Goal: Find specific page/section: Find specific page/section

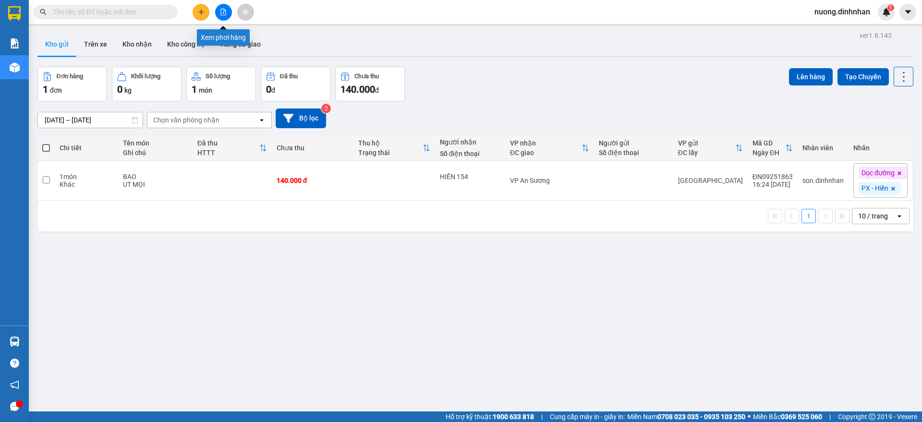
click at [227, 11] on button at bounding box center [223, 12] width 17 height 17
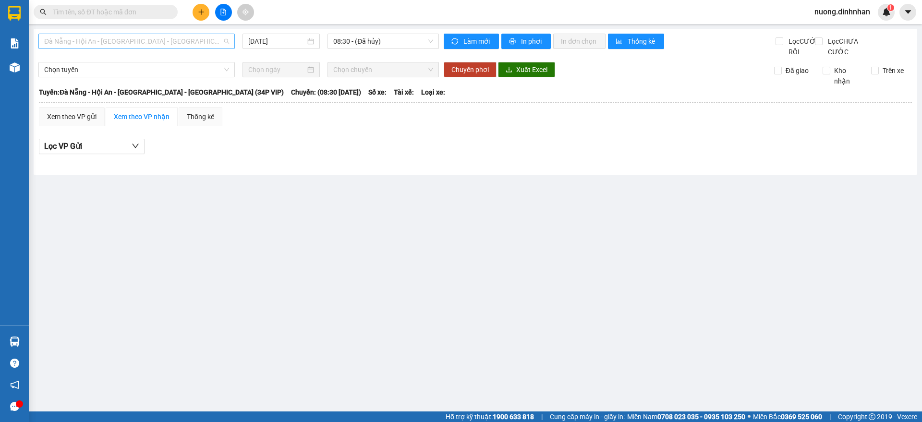
click at [94, 42] on span "Đà Nẵng - Hội An - Sài Gòn - Bình Dương (34P VIP)" at bounding box center [136, 41] width 185 height 14
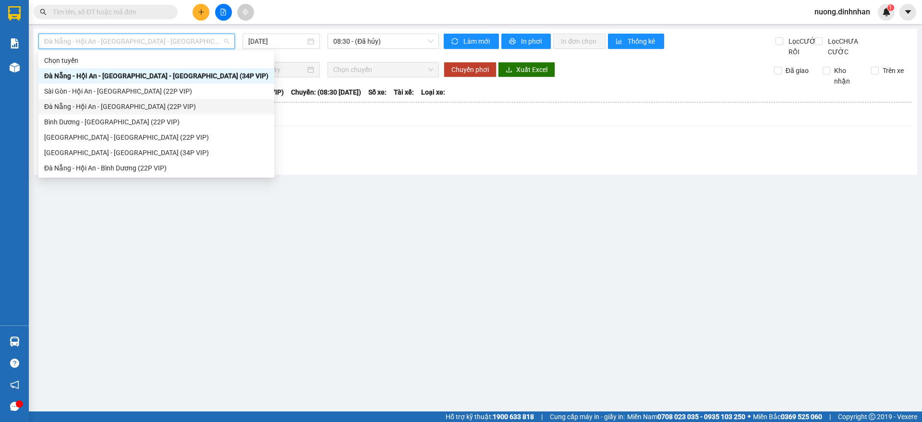
click at [84, 105] on div "Đà Nẵng - Hội An - Sài Gòn (22P VIP)" at bounding box center [156, 106] width 224 height 11
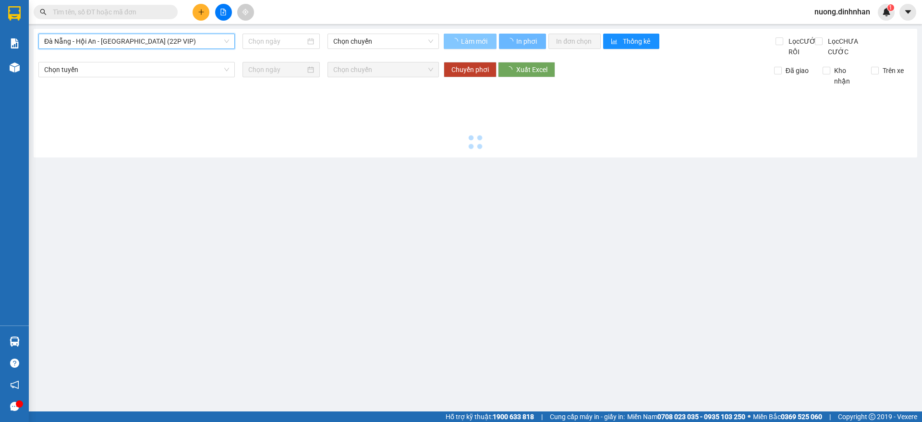
type input "[DATE]"
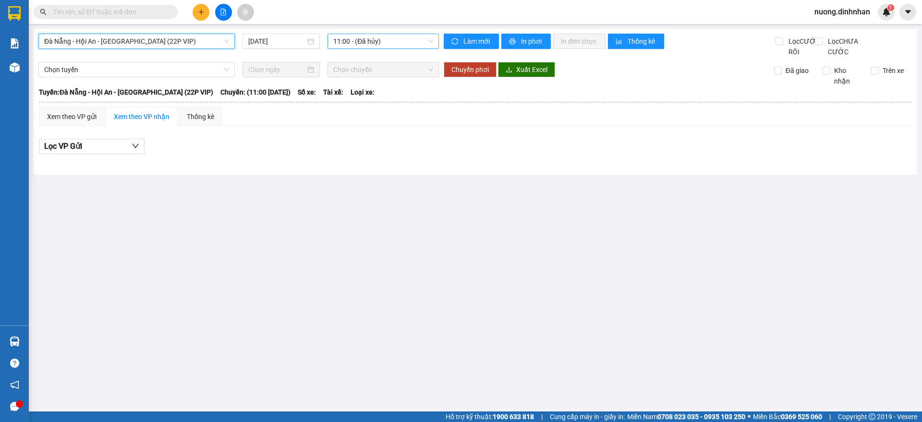
click at [343, 39] on span "11:00 - (Đã hủy)" at bounding box center [383, 41] width 100 height 14
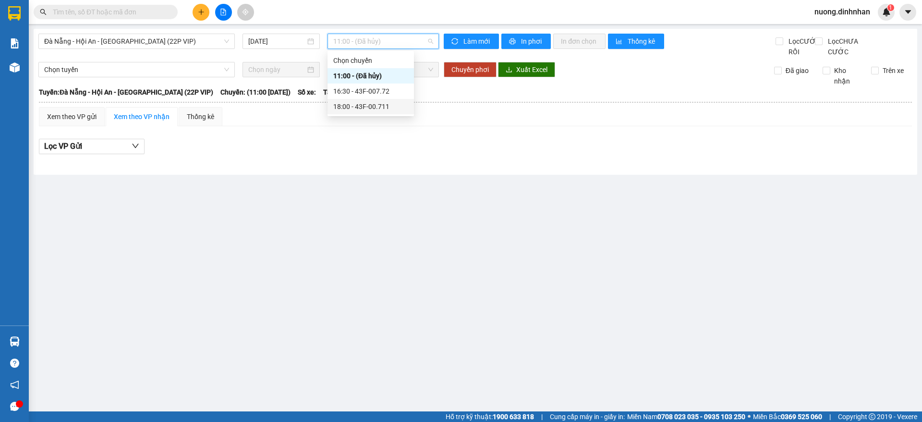
click at [388, 100] on div "18:00 - 43F-00.711" at bounding box center [370, 106] width 86 height 15
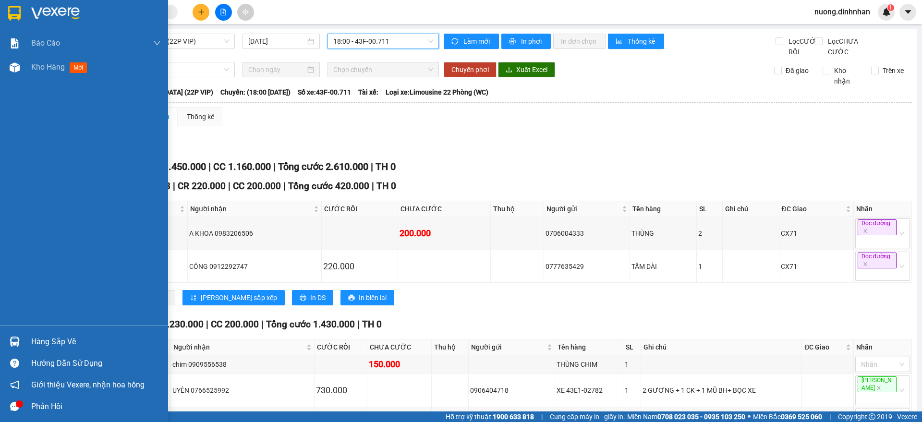
scroll to position [120, 0]
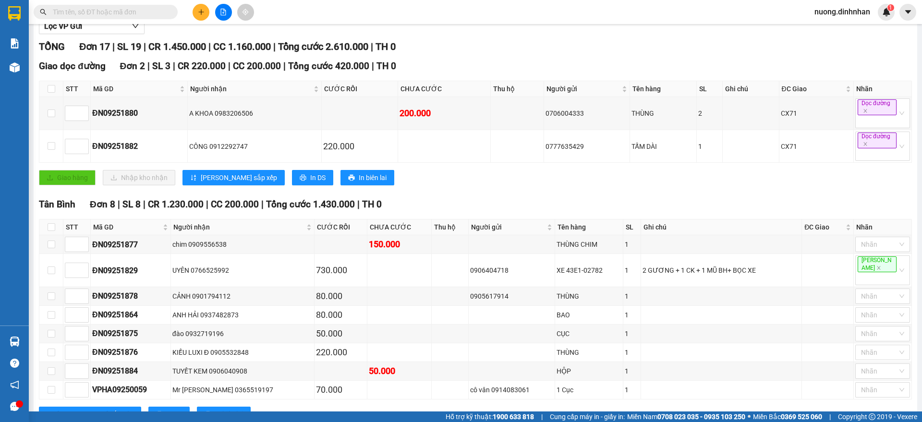
click at [49, 93] on th at bounding box center [51, 89] width 24 height 16
click at [50, 93] on input "checkbox" at bounding box center [52, 89] width 8 height 8
checkbox input "true"
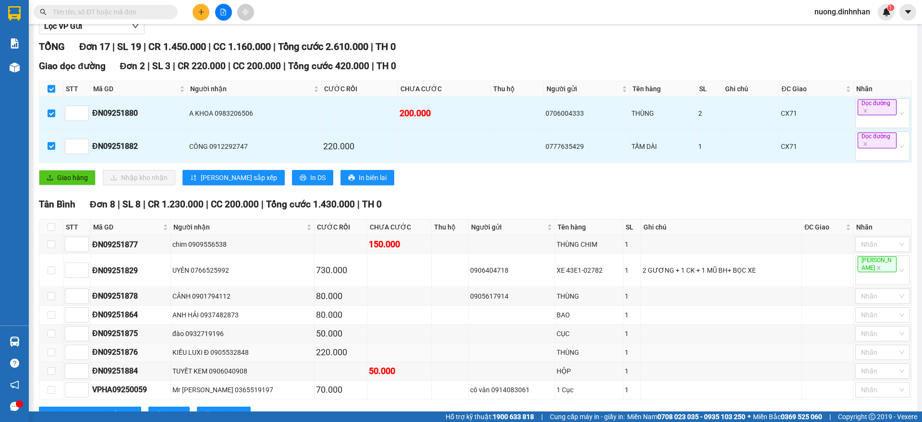
scroll to position [358, 0]
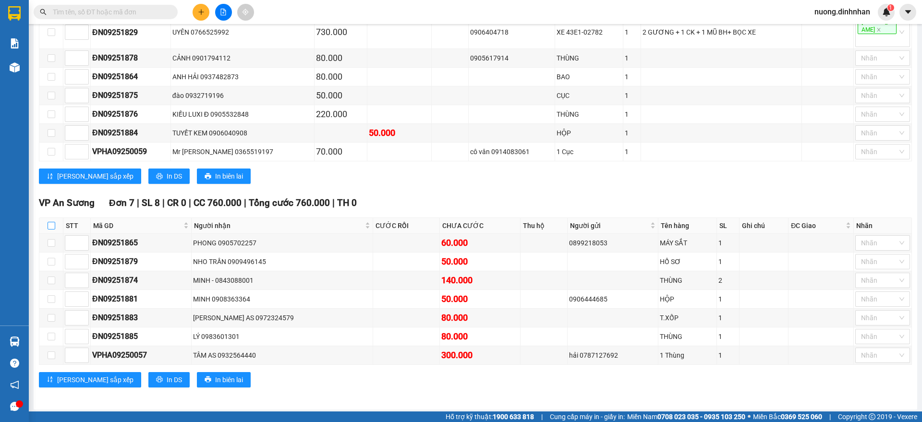
click at [51, 224] on input "checkbox" at bounding box center [52, 226] width 8 height 8
checkbox input "true"
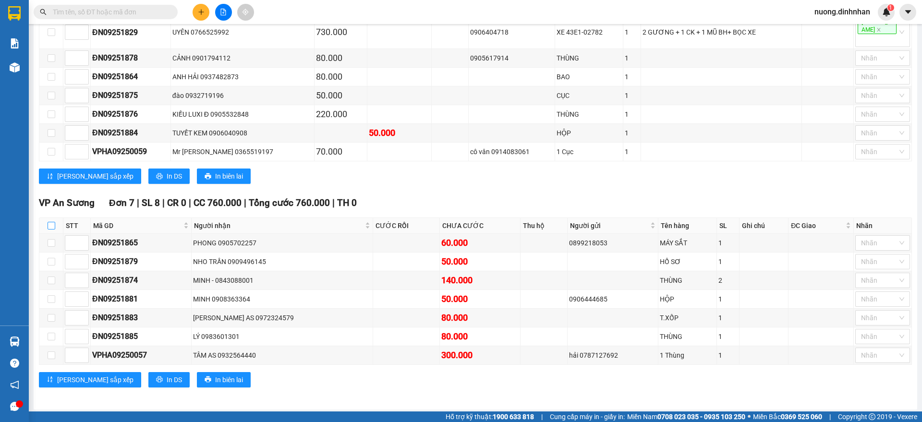
checkbox input "true"
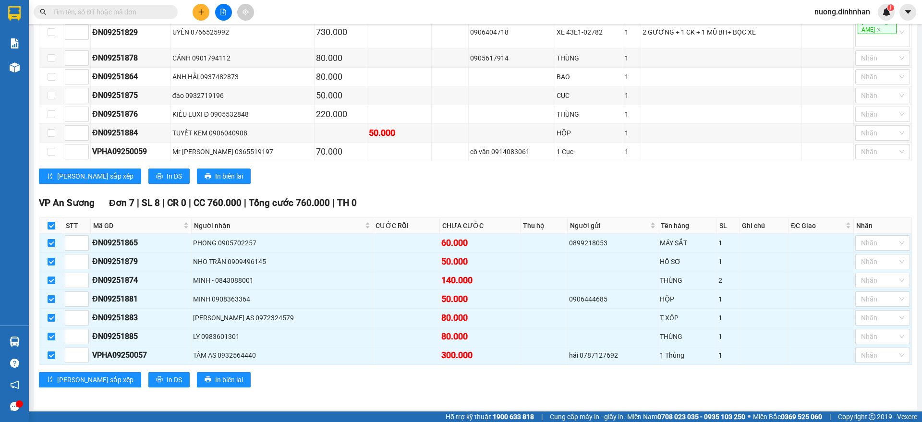
scroll to position [0, 0]
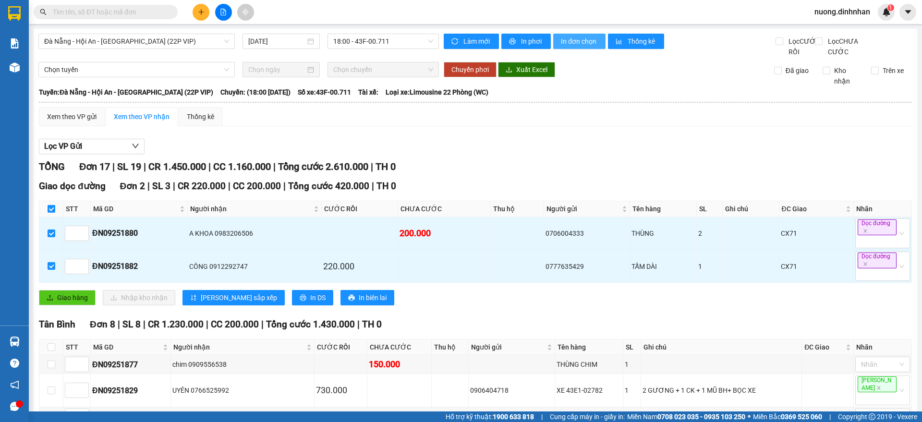
click at [597, 37] on button "In đơn chọn" at bounding box center [579, 41] width 52 height 15
click at [904, 13] on icon "caret-down" at bounding box center [908, 12] width 9 height 9
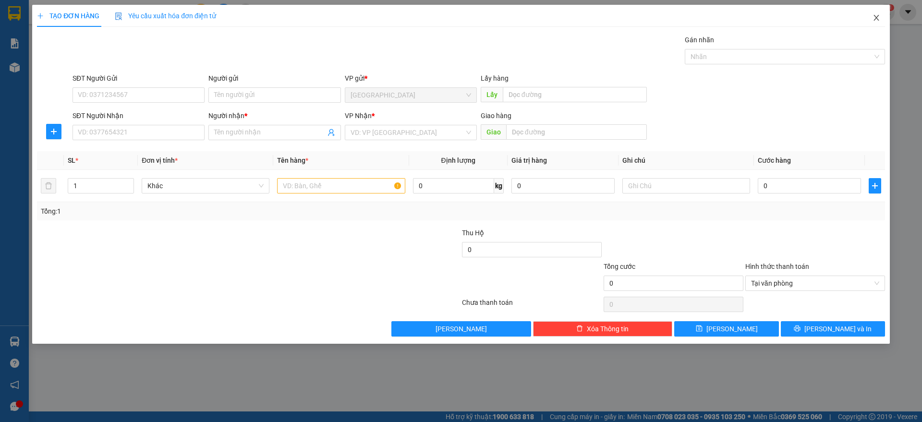
click at [878, 13] on span "Close" at bounding box center [876, 18] width 27 height 27
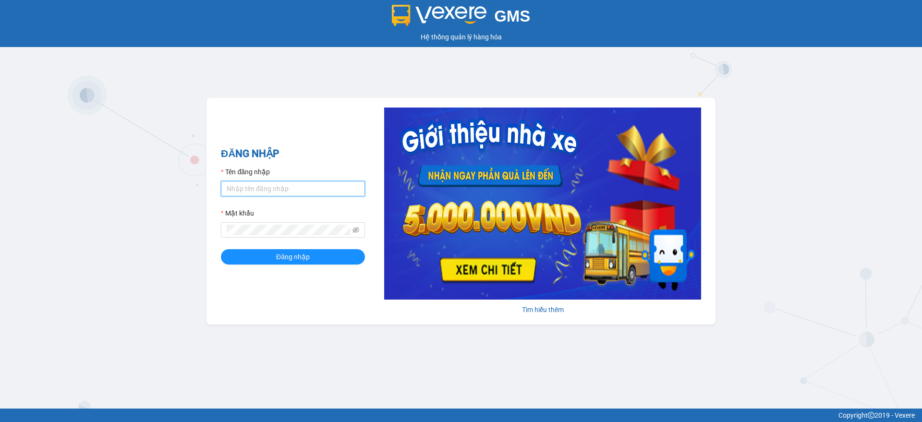
click at [289, 185] on input "Tên đăng nhập" at bounding box center [293, 188] width 144 height 15
type input "[PERSON_NAME].dinhnhan"
click at [221, 249] on button "Đăng nhập" at bounding box center [293, 256] width 144 height 15
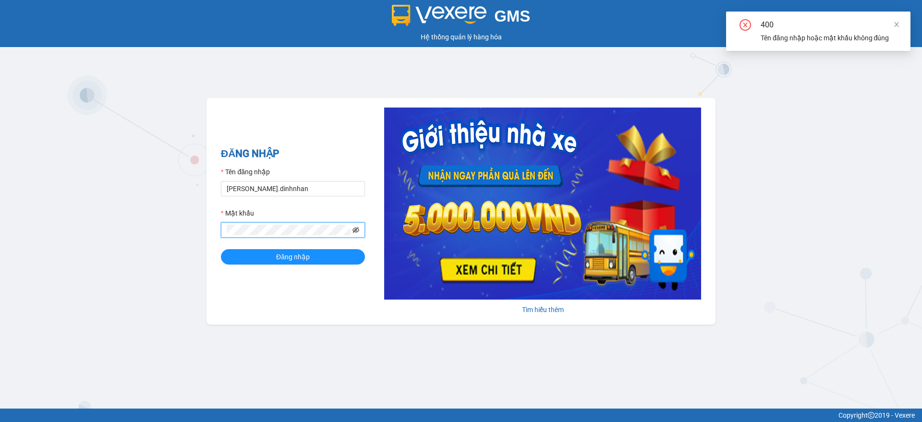
click at [356, 231] on icon "eye-invisible" at bounding box center [355, 230] width 7 height 7
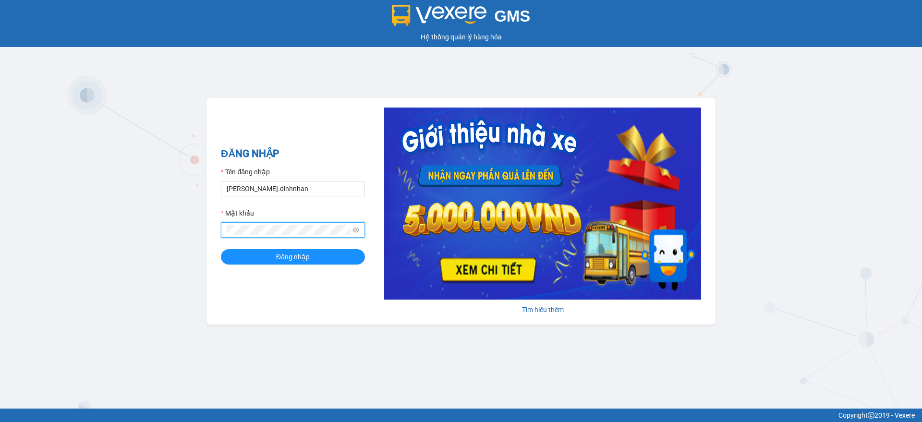
click at [221, 249] on button "Đăng nhập" at bounding box center [293, 256] width 144 height 15
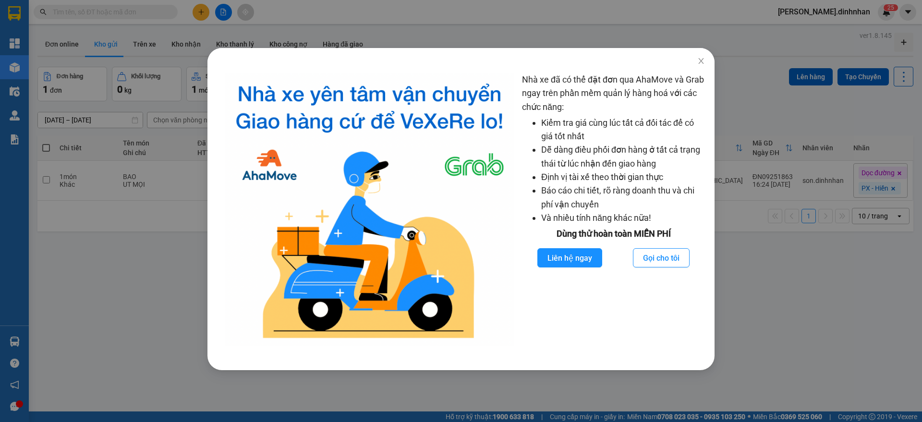
click at [798, 292] on div "Nhà xe đã có thể đặt đơn qua AhaMove và Grab ngay trên phần mềm quản lý hàng ho…" at bounding box center [461, 211] width 922 height 422
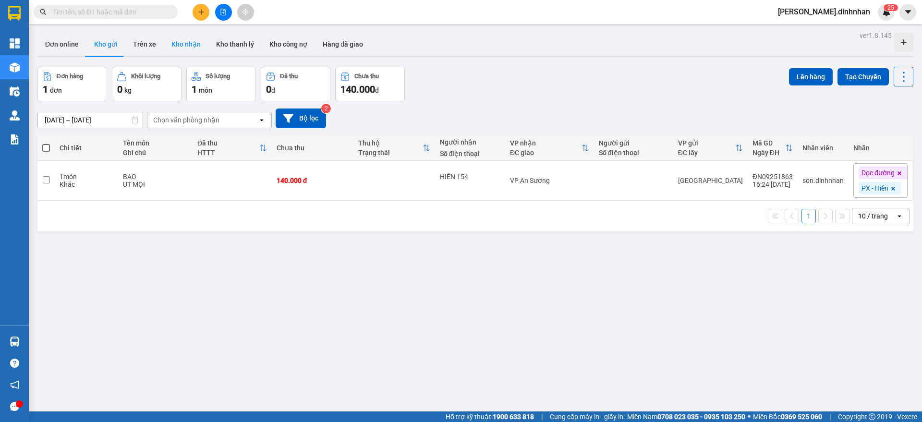
click at [176, 45] on button "Kho nhận" at bounding box center [186, 44] width 45 height 23
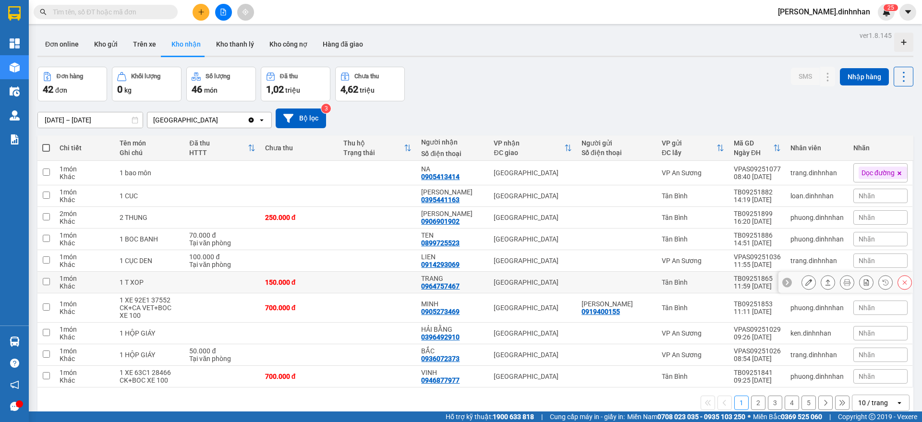
scroll to position [44, 0]
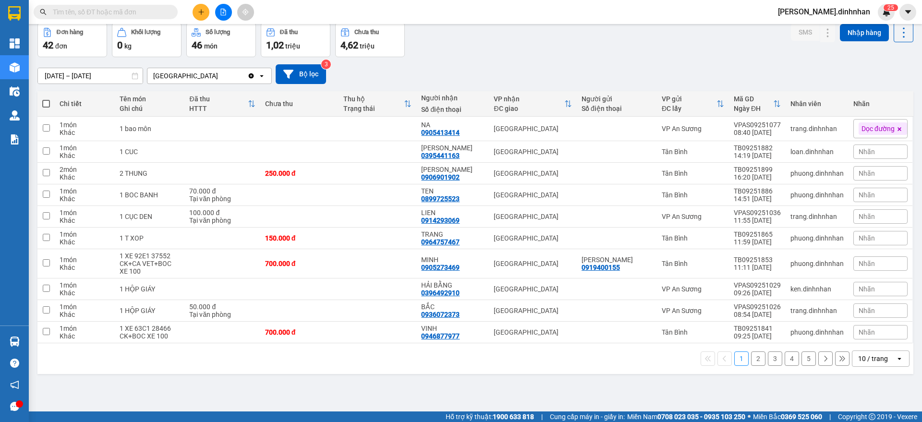
click at [801, 358] on button "5" at bounding box center [808, 358] width 14 height 14
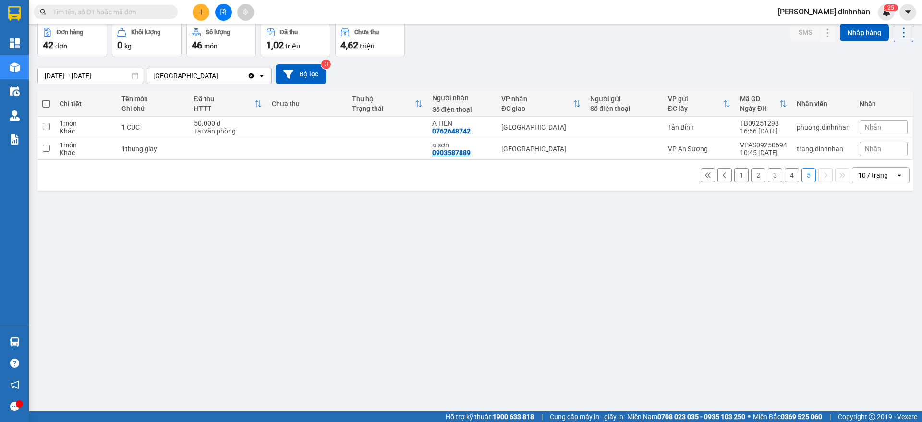
click at [252, 73] on icon "Clear value" at bounding box center [251, 75] width 5 height 5
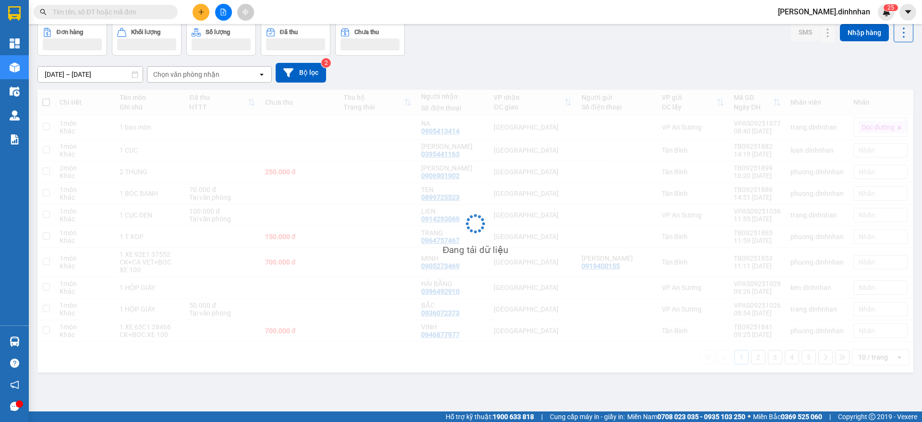
click at [259, 73] on icon "open" at bounding box center [262, 75] width 8 height 8
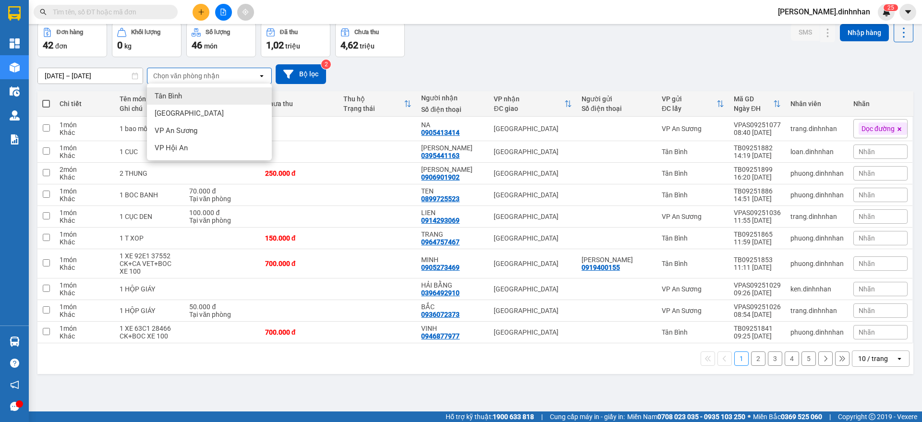
click at [217, 96] on div "Tân Bình" at bounding box center [209, 95] width 125 height 17
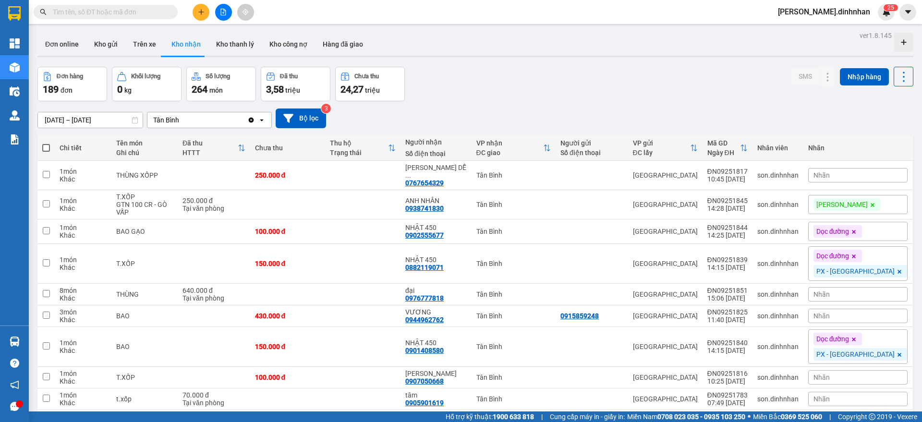
scroll to position [52, 0]
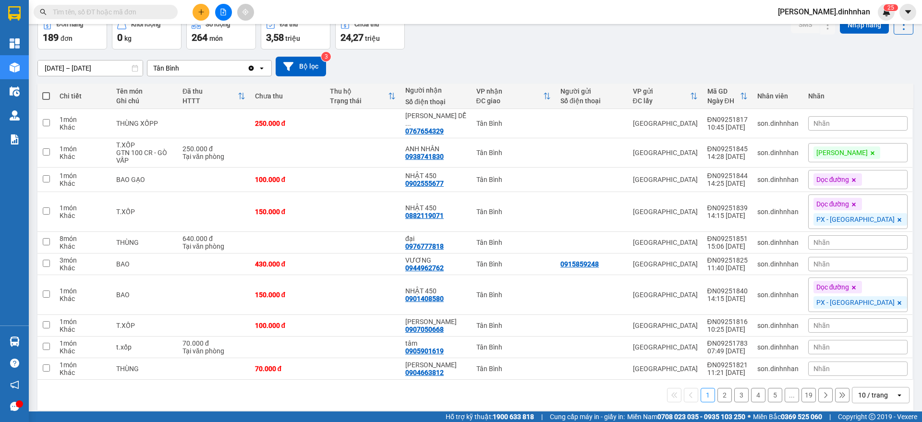
click at [861, 390] on div "10 / trang" at bounding box center [873, 395] width 30 height 10
click at [768, 389] on button "5" at bounding box center [775, 395] width 14 height 14
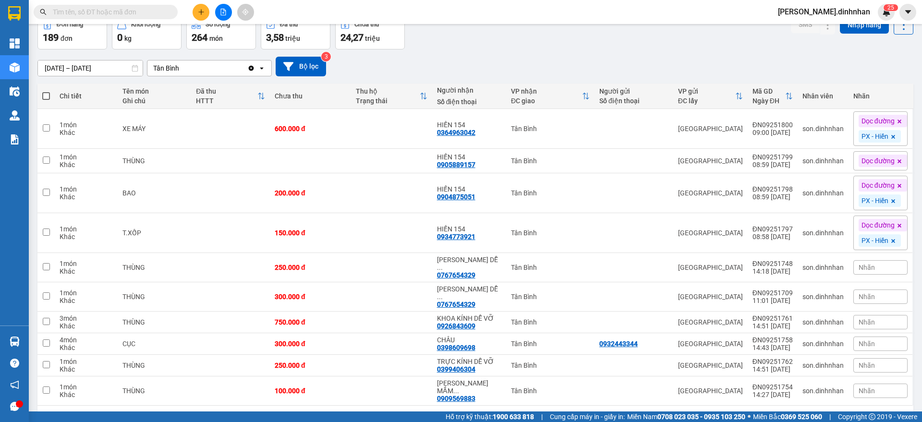
click at [803, 414] on button "19" at bounding box center [808, 421] width 14 height 14
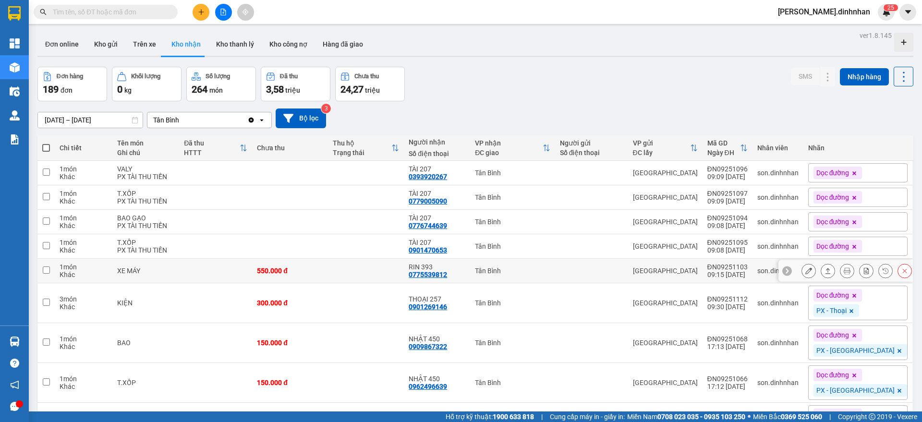
scroll to position [86, 0]
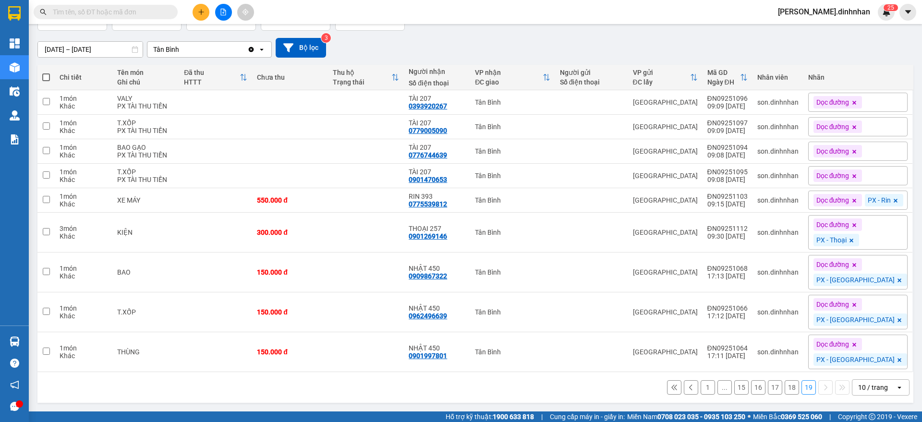
click at [880, 384] on div "10 / trang" at bounding box center [873, 387] width 43 height 15
click at [874, 377] on span "100 / trang" at bounding box center [867, 382] width 35 height 10
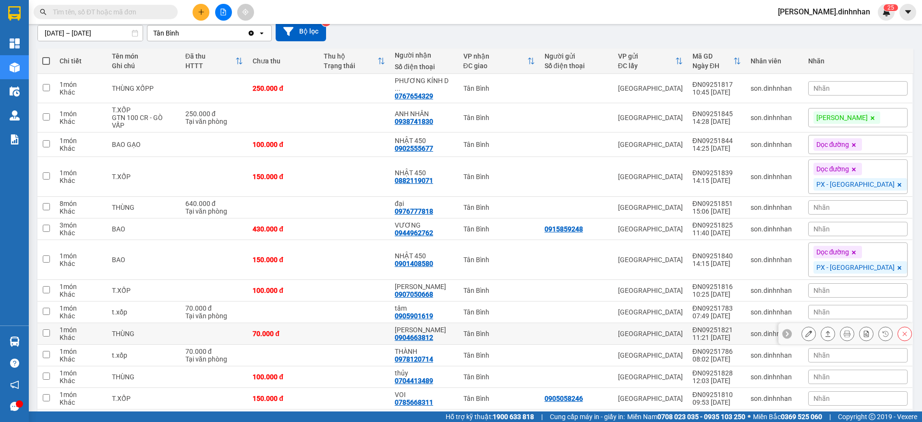
scroll to position [27, 0]
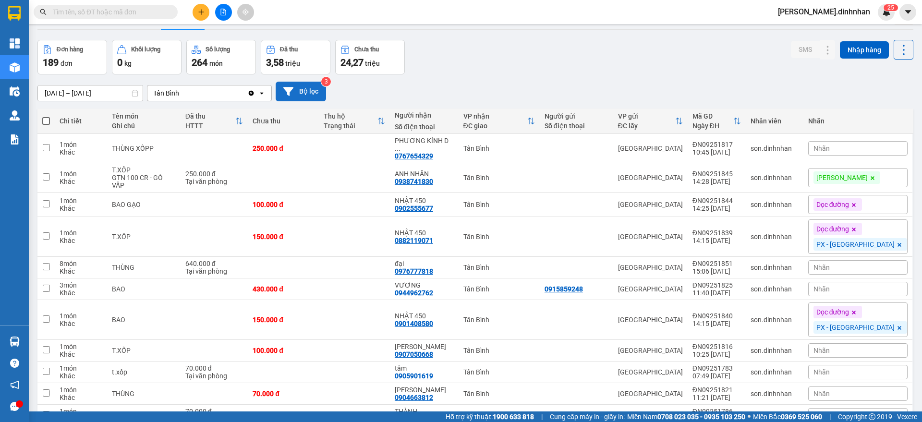
click at [300, 89] on button "Bộ lọc" at bounding box center [301, 92] width 50 height 20
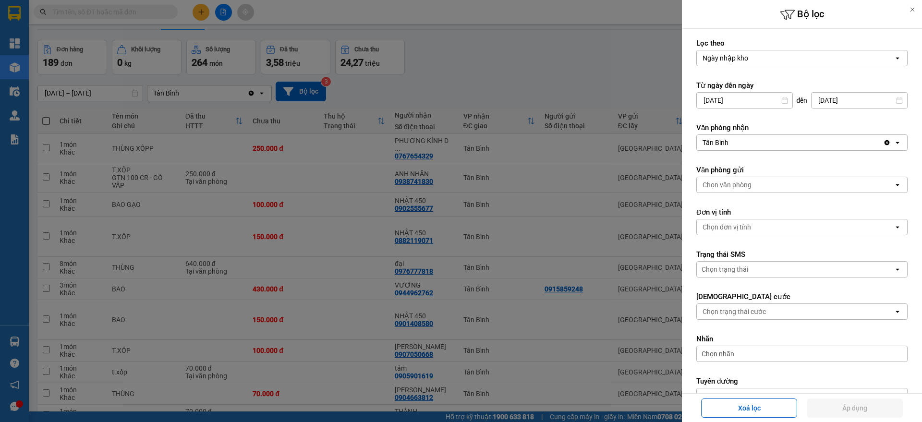
click at [596, 79] on div at bounding box center [461, 211] width 922 height 422
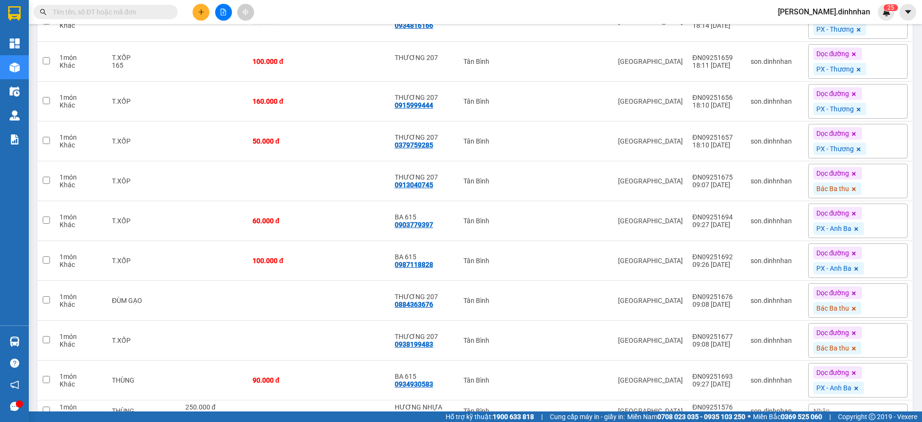
scroll to position [2667, 0]
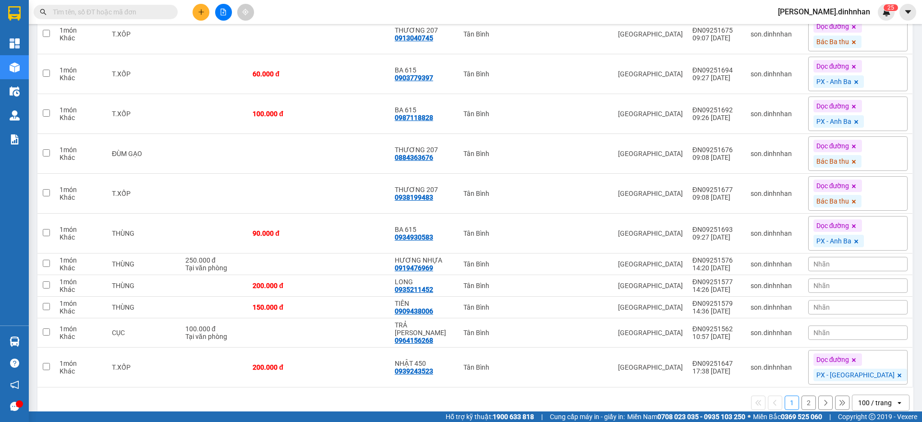
click at [803, 396] on button "2" at bounding box center [808, 403] width 14 height 14
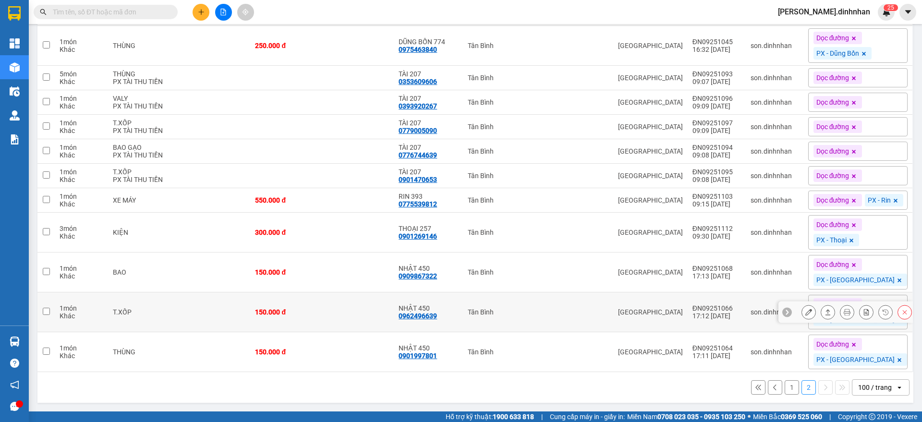
scroll to position [3136, 0]
click at [878, 386] on div "100 / trang" at bounding box center [875, 388] width 34 height 10
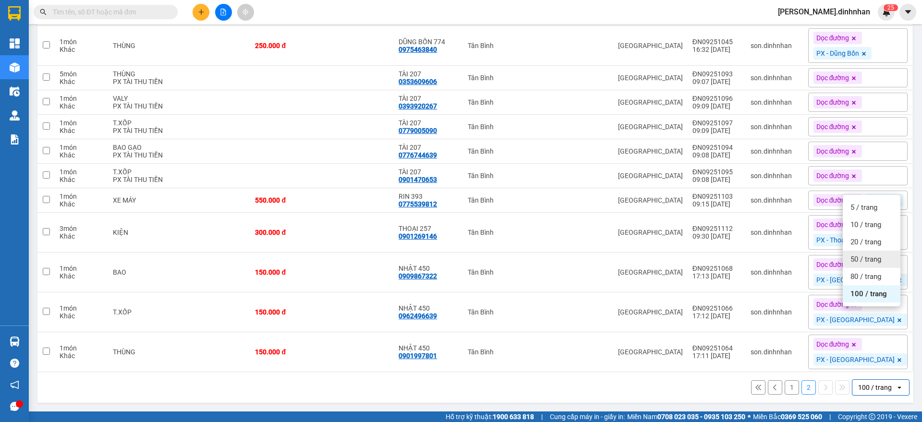
scroll to position [2835, 0]
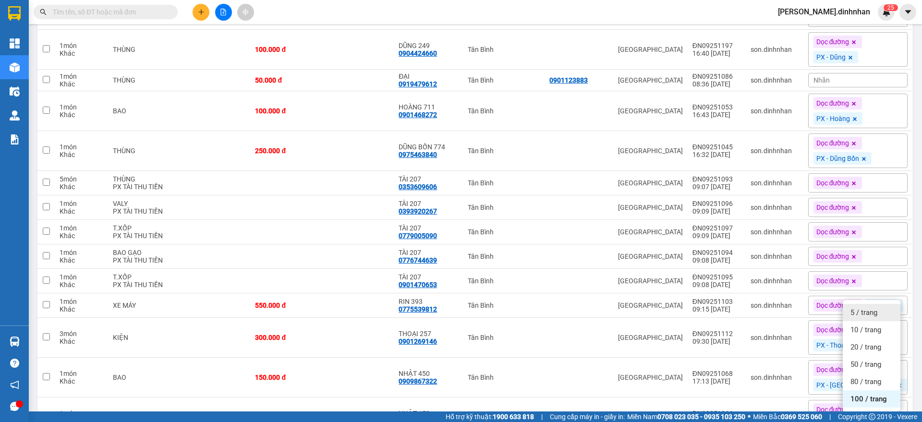
click at [865, 313] on span "5 / trang" at bounding box center [863, 313] width 27 height 10
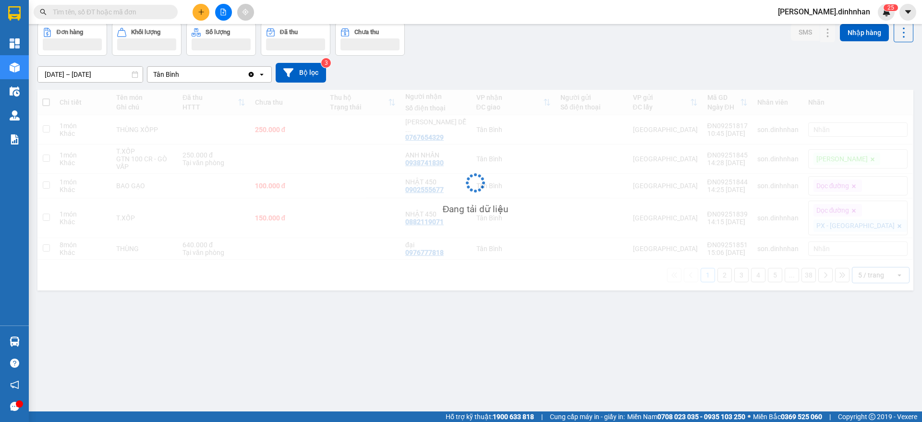
scroll to position [44, 0]
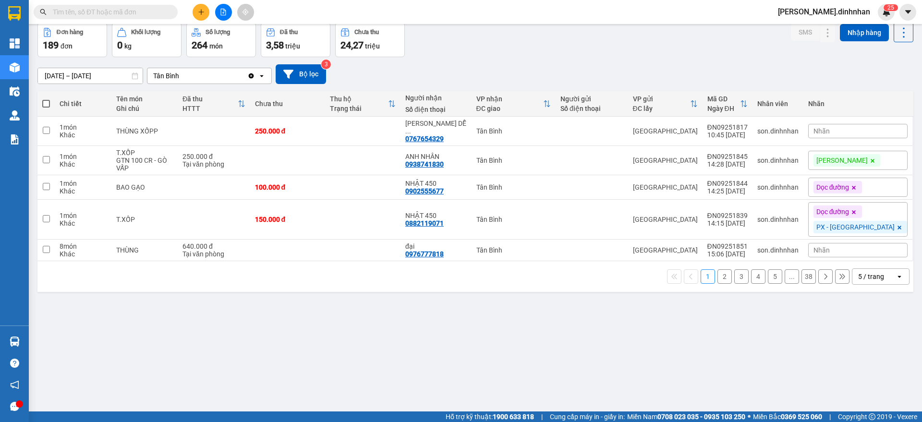
click at [734, 269] on button "3" at bounding box center [741, 276] width 14 height 14
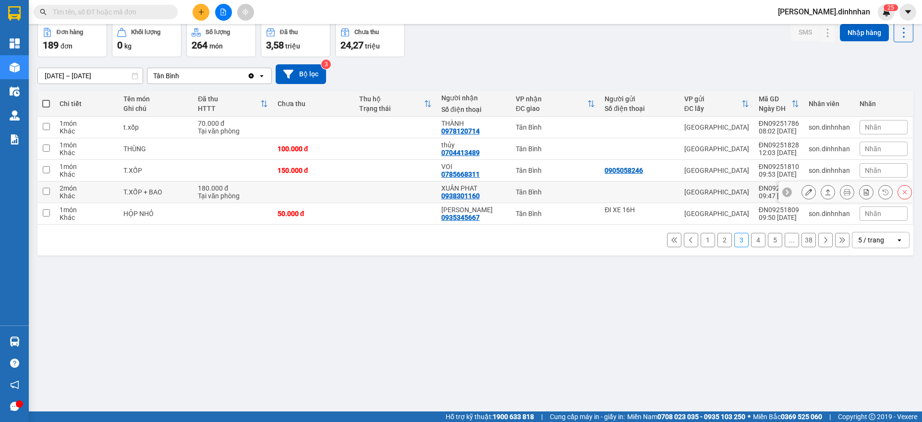
scroll to position [0, 0]
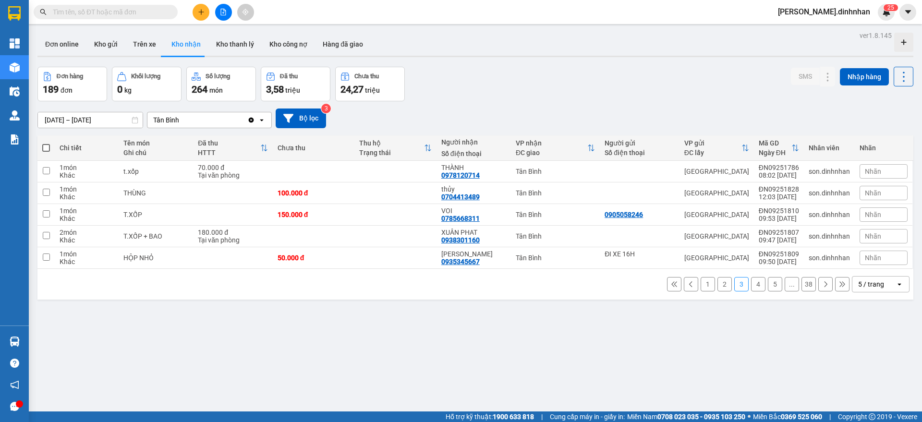
click at [225, 119] on div "Tân Bình" at bounding box center [197, 119] width 100 height 15
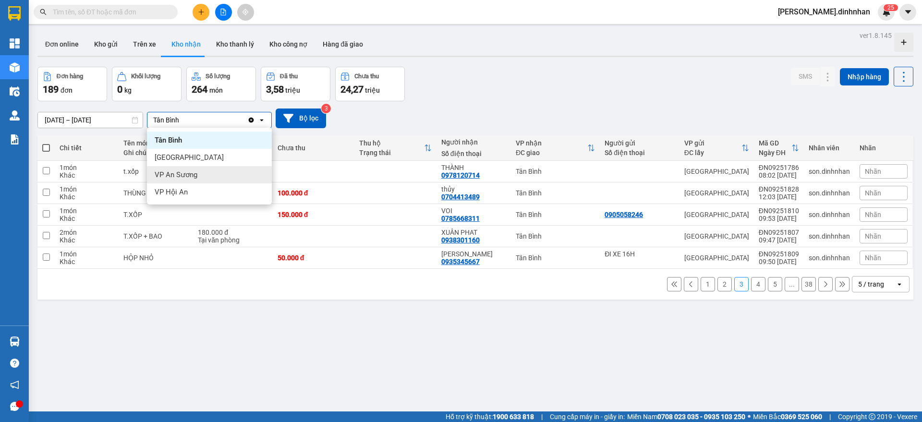
click at [227, 169] on div "VP An Sương" at bounding box center [209, 174] width 125 height 17
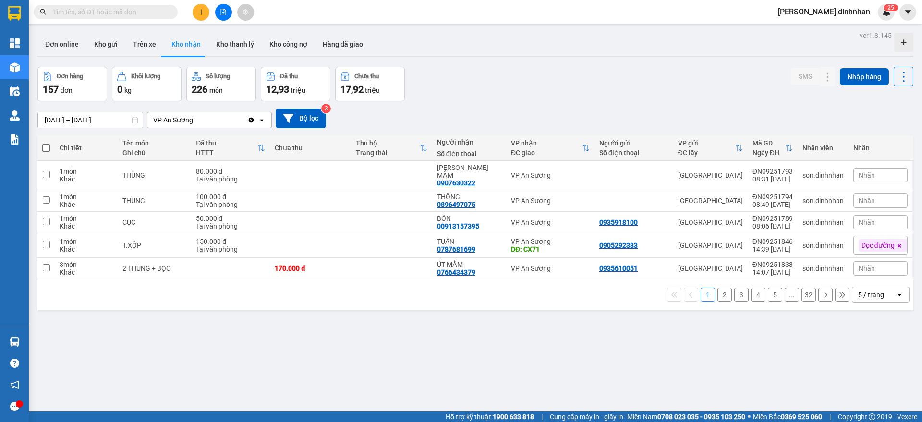
click at [734, 290] on button "3" at bounding box center [741, 295] width 14 height 14
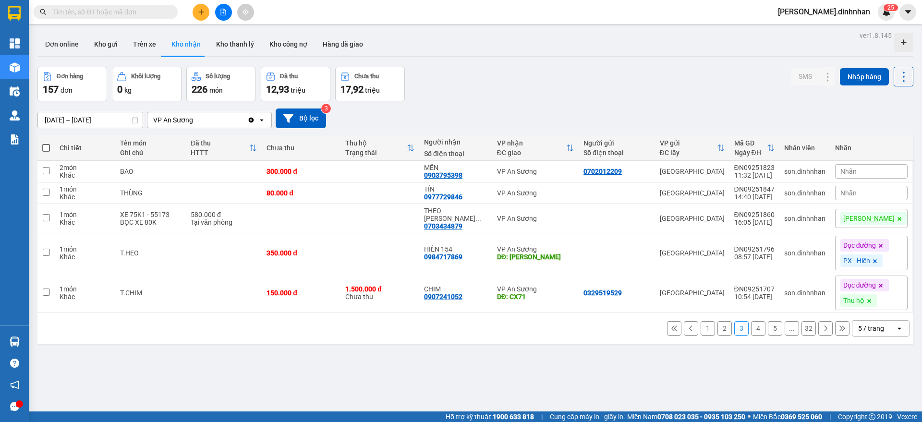
click at [768, 322] on button "5" at bounding box center [775, 328] width 14 height 14
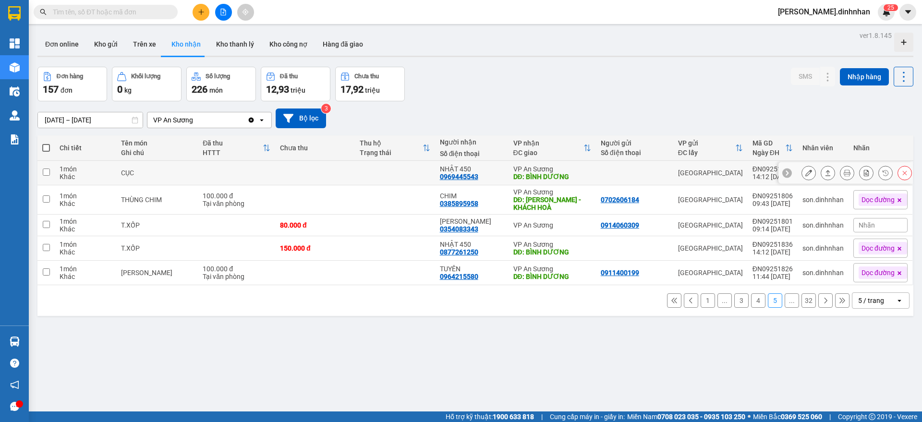
click at [725, 178] on td "[GEOGRAPHIC_DATA]" at bounding box center [710, 173] width 74 height 24
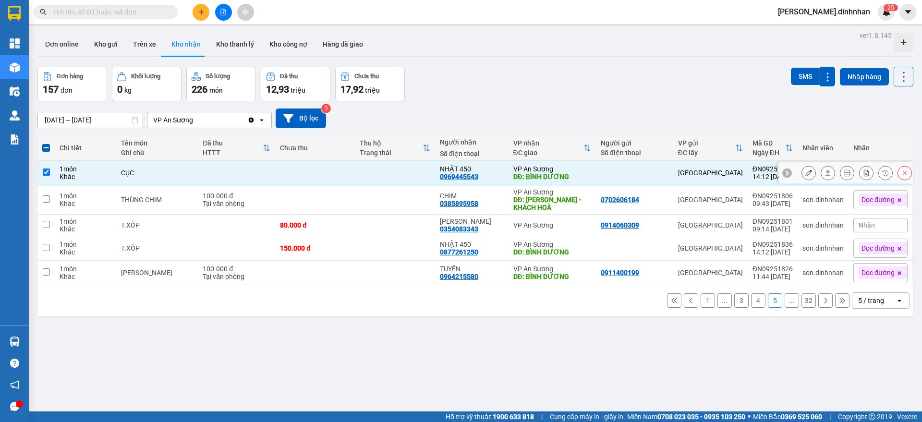
click at [725, 178] on td "[GEOGRAPHIC_DATA]" at bounding box center [710, 173] width 74 height 24
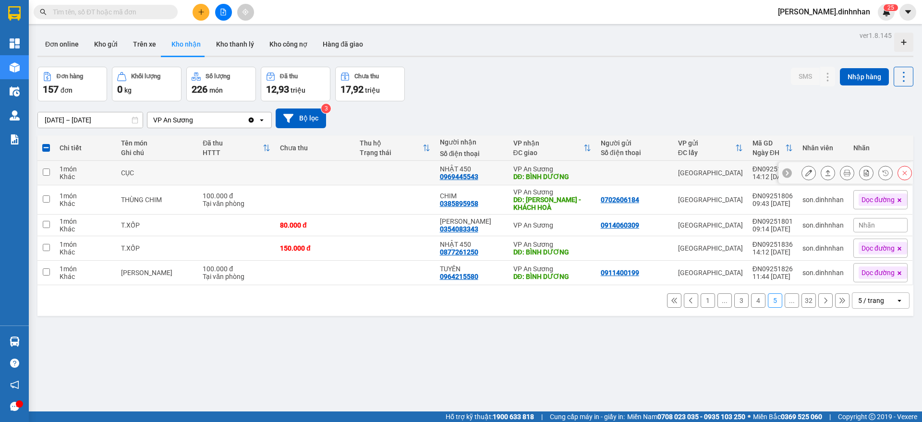
click at [725, 178] on td "[GEOGRAPHIC_DATA]" at bounding box center [710, 173] width 74 height 24
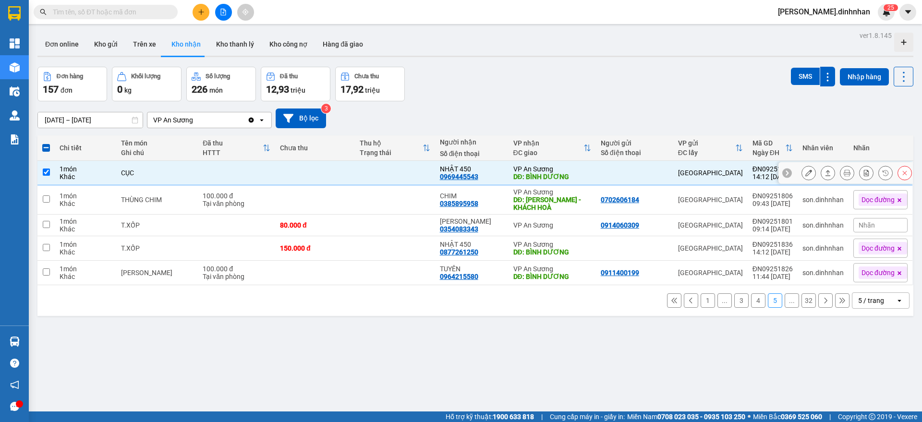
click at [277, 173] on td at bounding box center [315, 173] width 80 height 24
checkbox input "false"
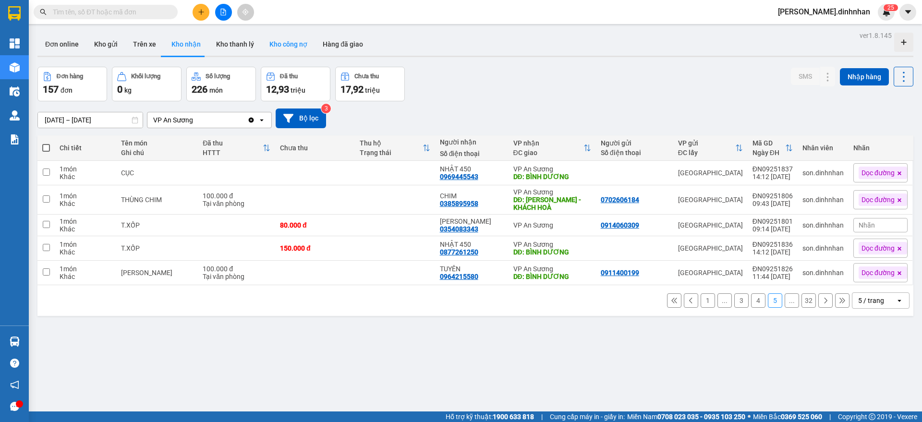
click at [299, 48] on button "Kho công nợ" at bounding box center [288, 44] width 53 height 23
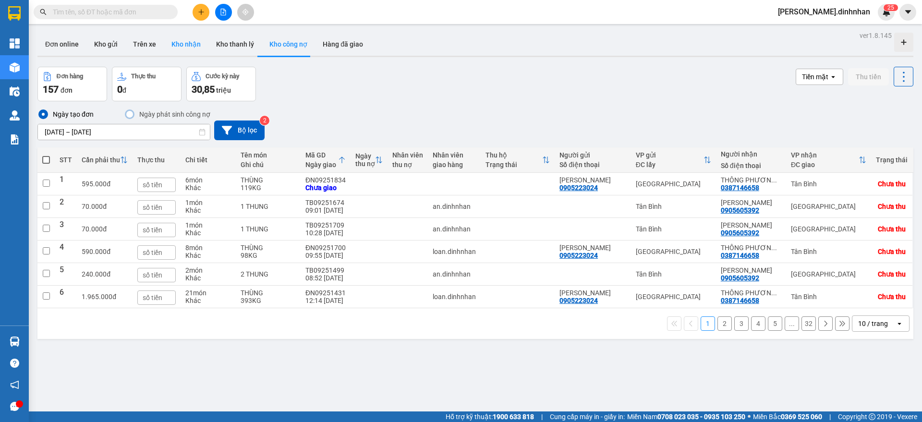
click at [173, 41] on button "Kho nhận" at bounding box center [186, 44] width 45 height 23
